Goal: Navigation & Orientation: Find specific page/section

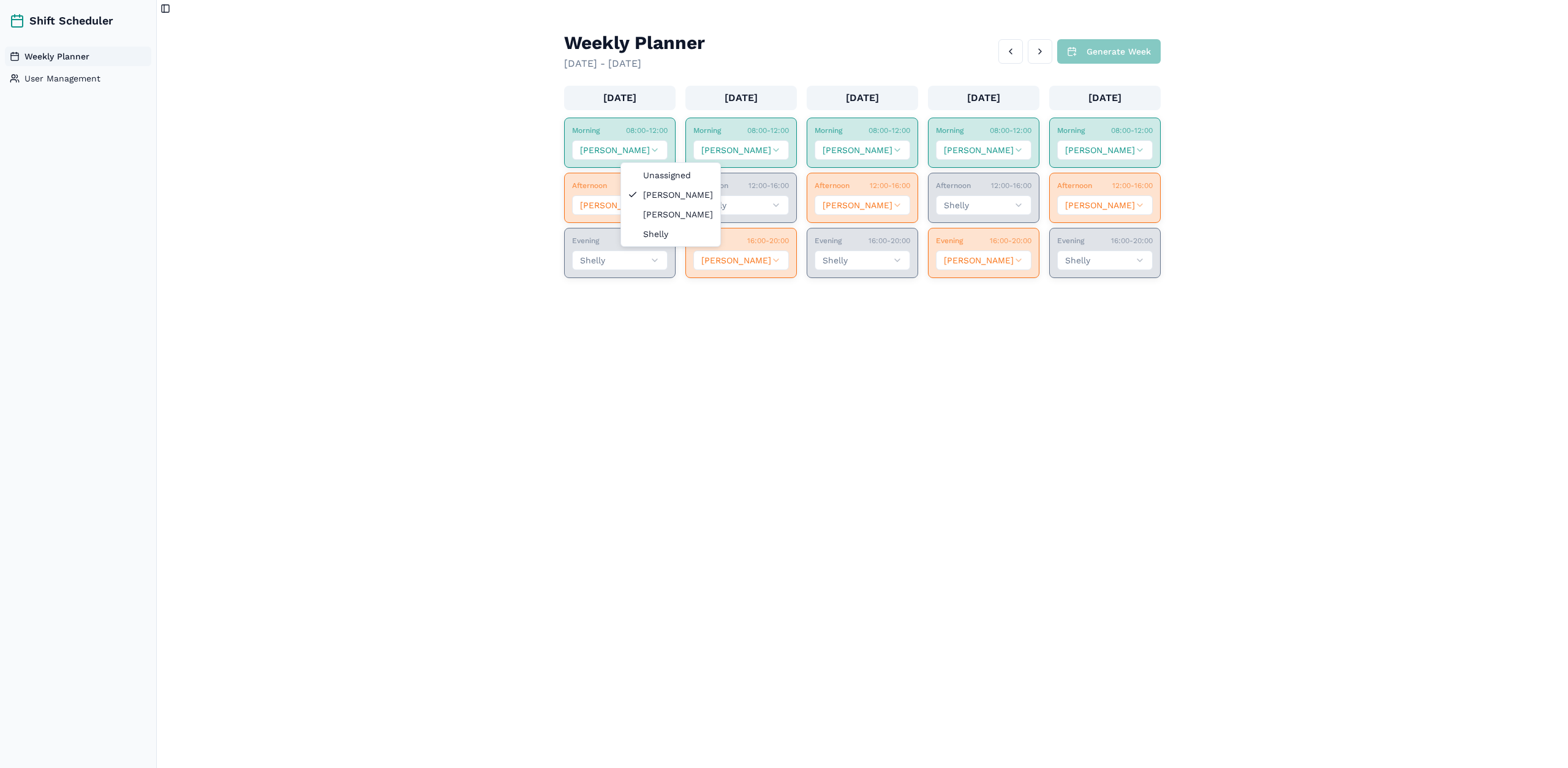
click at [686, 145] on html "Shift Scheduler Weekly Planner User Management Toggle Sidebar Weekly Planner [D…" at bounding box center [784, 384] width 1568 height 768
click at [489, 190] on main "Toggle Sidebar Weekly Planner [DATE] - [DATE] Generate Week [DATE] Morning 08:0…" at bounding box center [863, 384] width 1411 height 768
click at [52, 75] on span "User Management" at bounding box center [63, 79] width 76 height 12
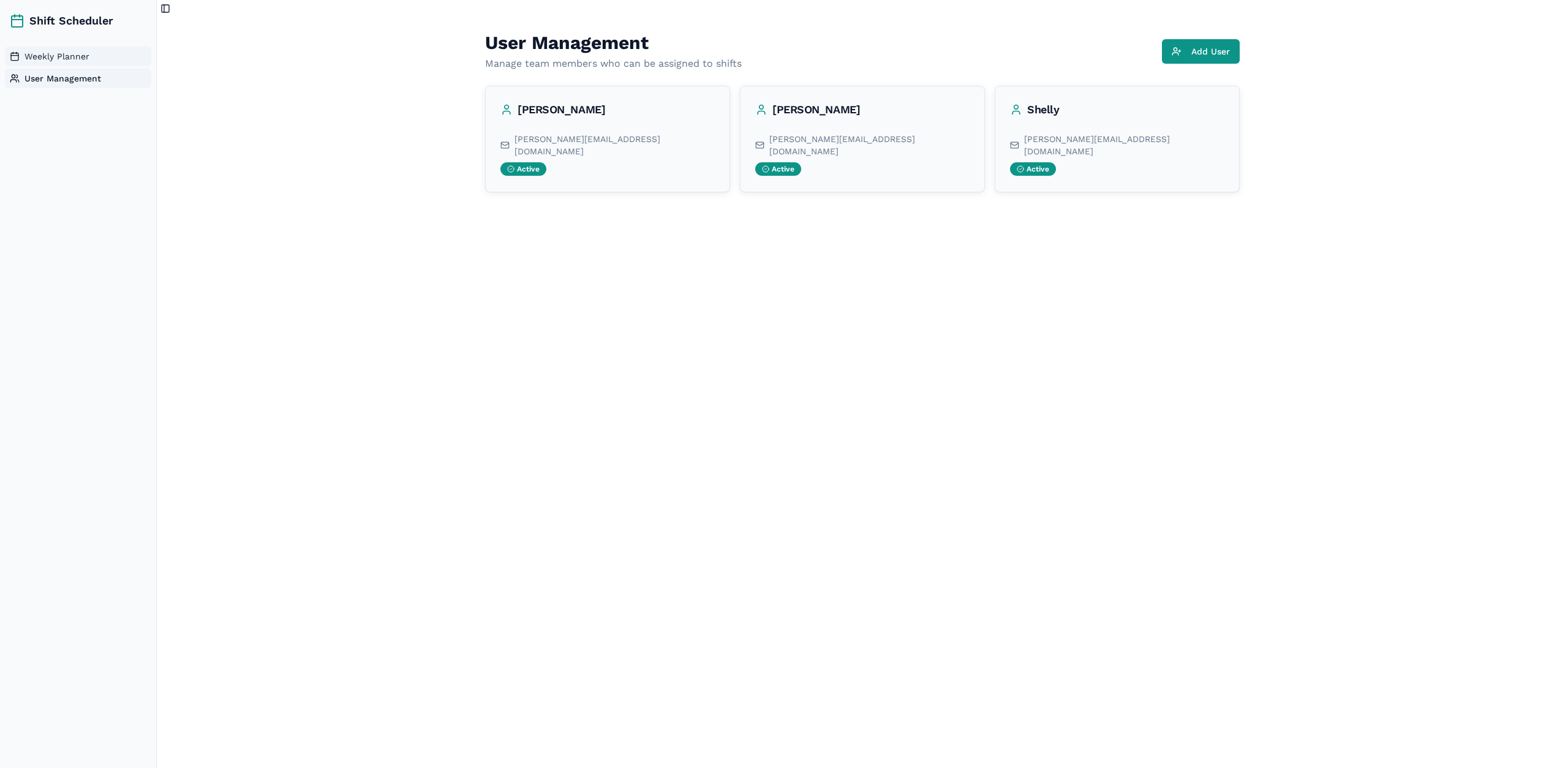
click at [54, 55] on span "Weekly Planner" at bounding box center [57, 56] width 65 height 12
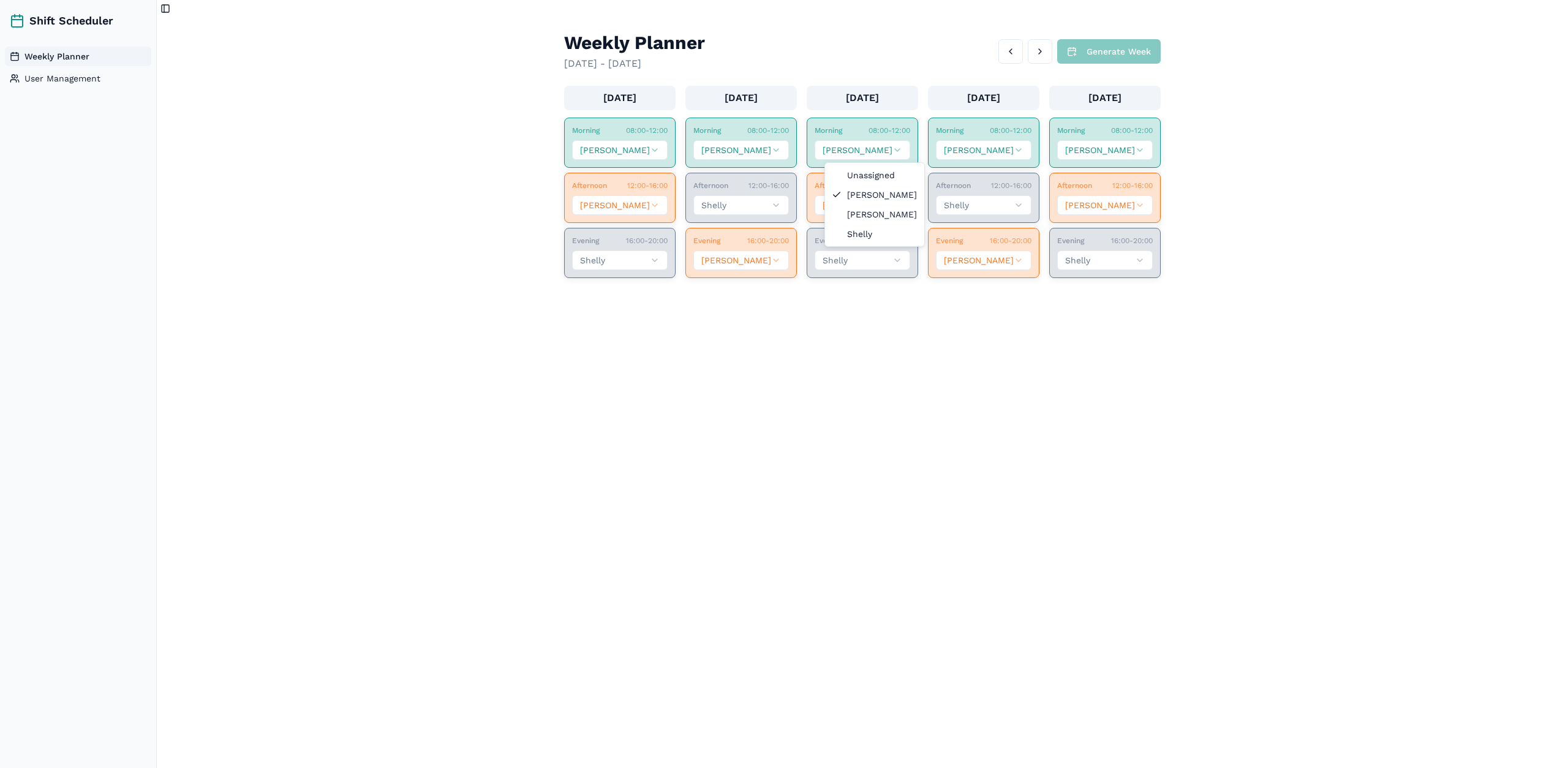
click at [856, 147] on html "Shift Scheduler Weekly Planner User Management Toggle Sidebar Weekly Planner [D…" at bounding box center [784, 384] width 1568 height 768
click at [967, 136] on div "Morning 08:00 - 12:00 [PERSON_NAME]" at bounding box center [983, 142] width 110 height 49
click at [967, 148] on html "Shift Scheduler Weekly Planner User Management Toggle Sidebar Weekly Planner [D…" at bounding box center [784, 384] width 1568 height 768
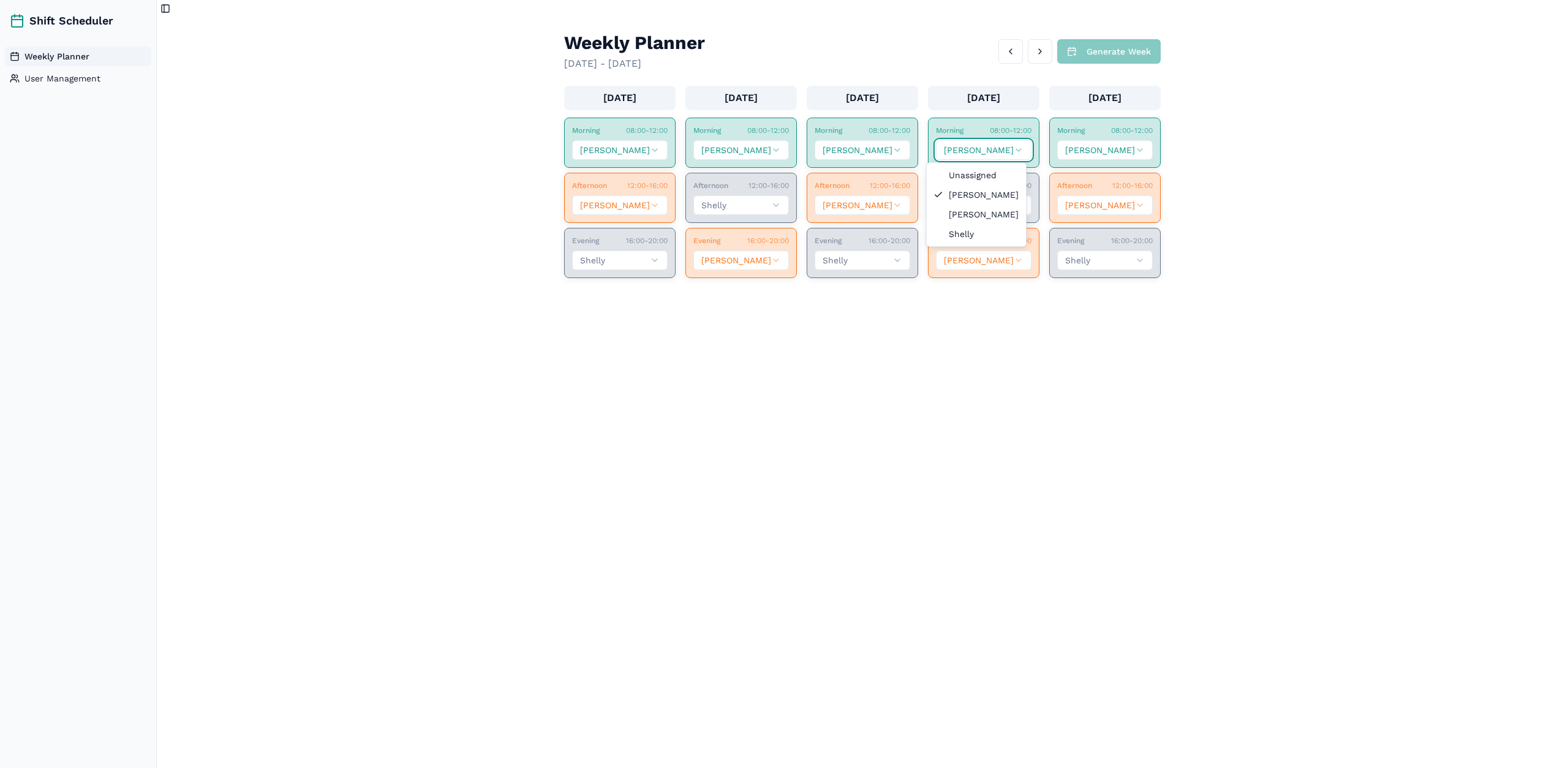
click at [967, 148] on html "Shift Scheduler Weekly Planner User Management Toggle Sidebar Weekly Planner [D…" at bounding box center [784, 384] width 1568 height 768
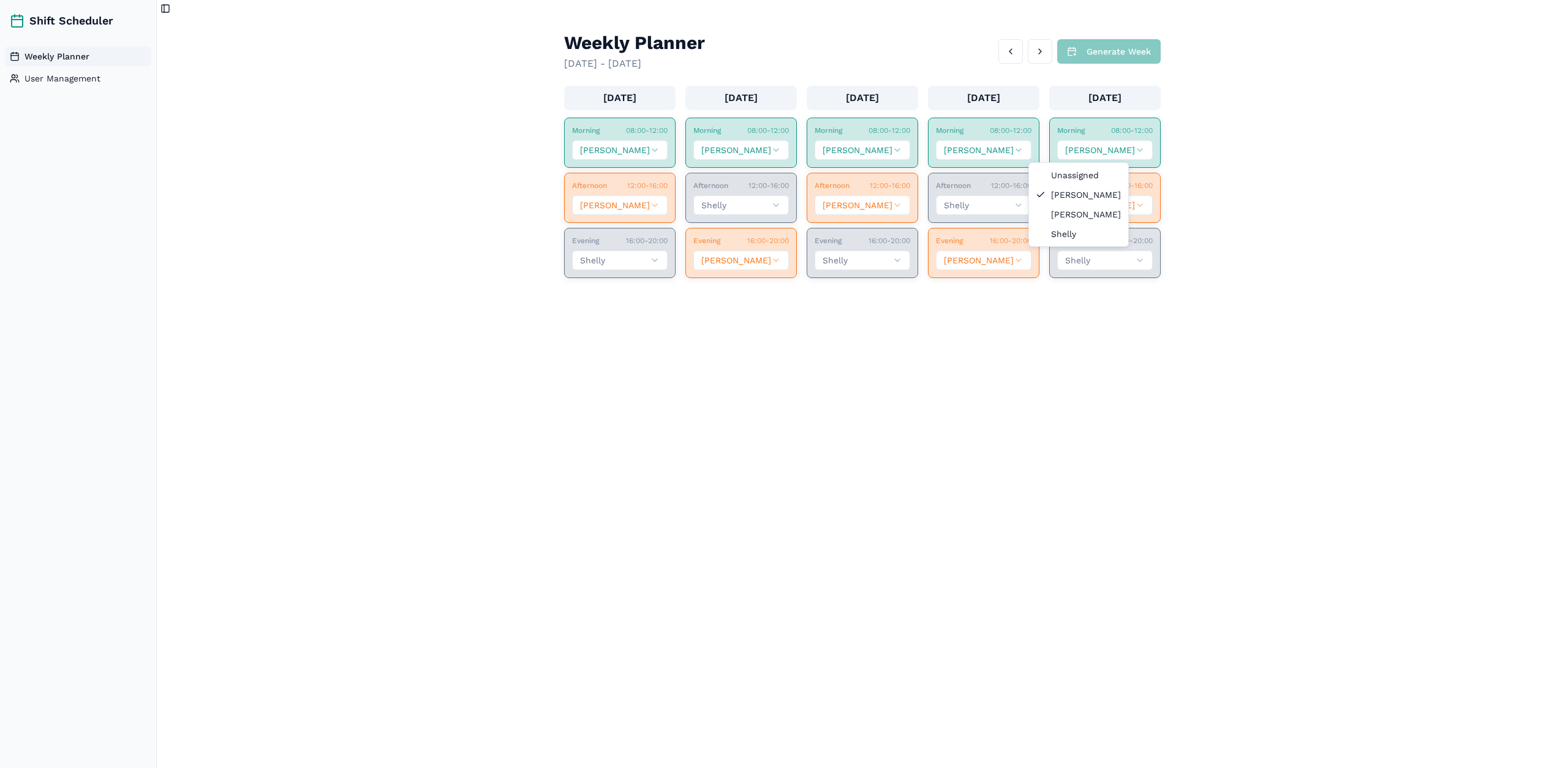
click at [1073, 151] on html "Shift Scheduler Weekly Planner User Management Toggle Sidebar Weekly Planner [D…" at bounding box center [784, 384] width 1568 height 768
click at [942, 368] on main "Toggle Sidebar Weekly Planner [DATE] - [DATE] Generate Week [DATE] Morning 08:0…" at bounding box center [863, 384] width 1411 height 768
